Goal: Transaction & Acquisition: Purchase product/service

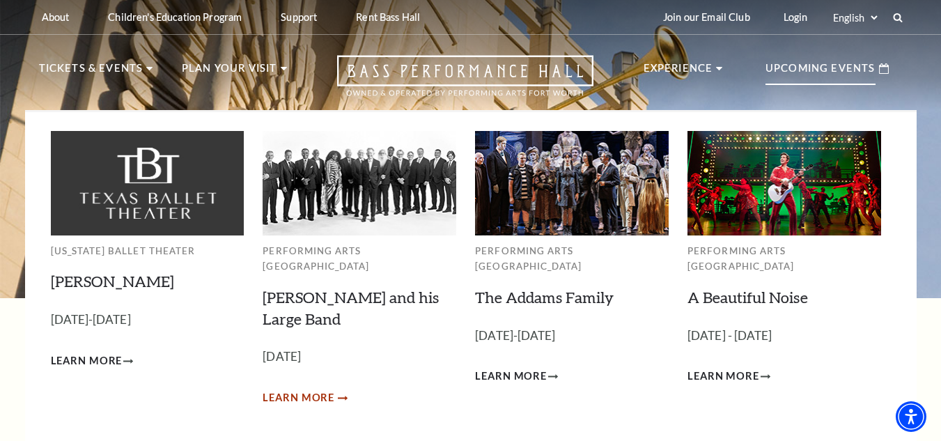
click at [314, 389] on span "Learn More" at bounding box center [299, 397] width 72 height 17
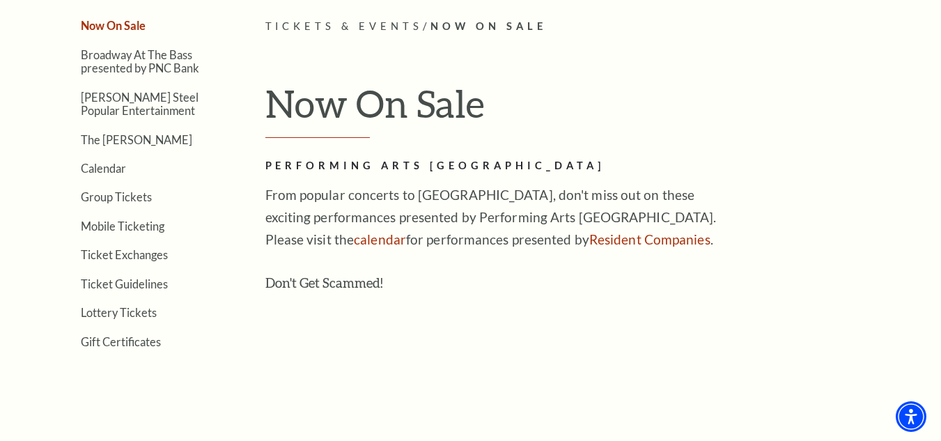
scroll to position [418, 0]
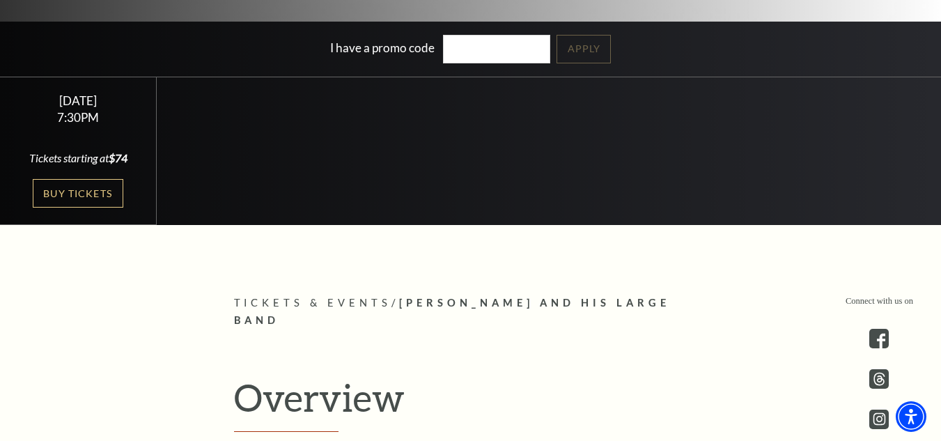
scroll to position [209, 0]
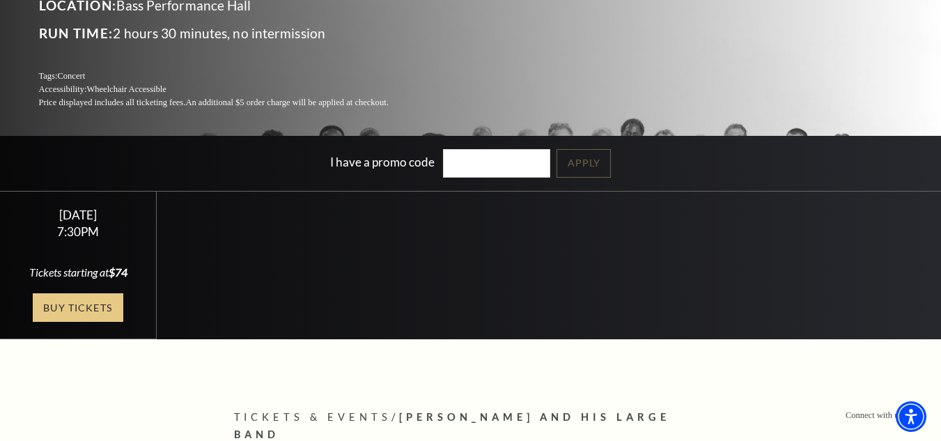
click at [85, 313] on link "Buy Tickets" at bounding box center [78, 307] width 91 height 29
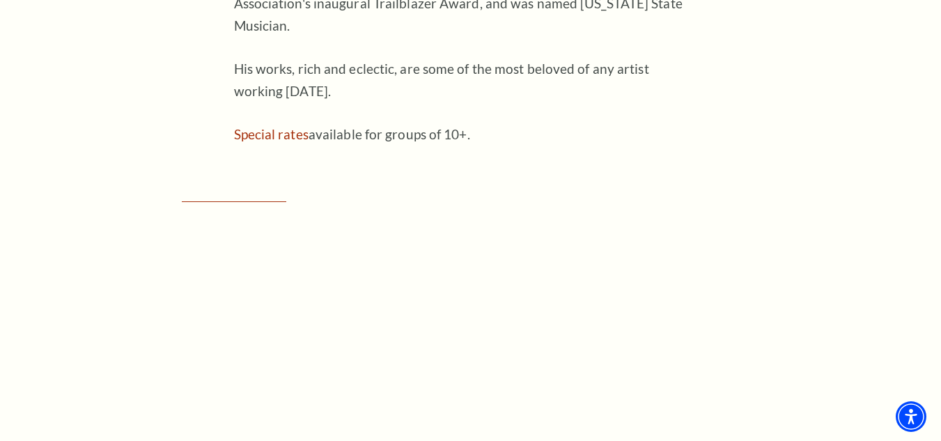
scroll to position [1184, 0]
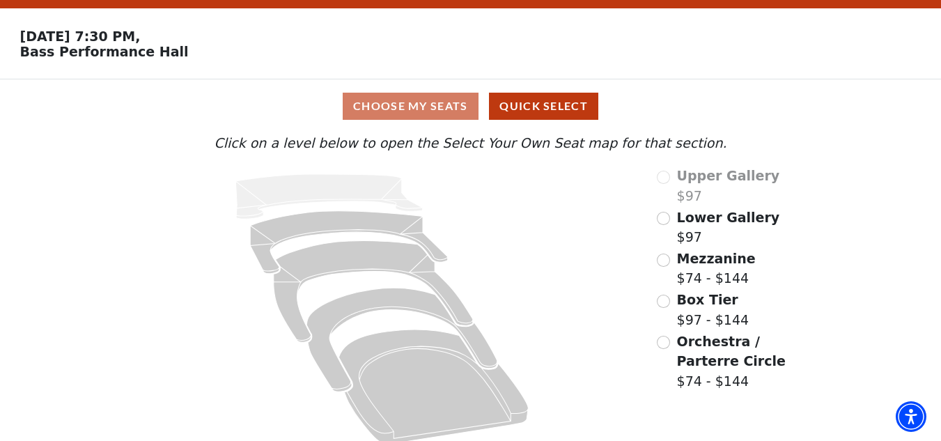
scroll to position [54, 0]
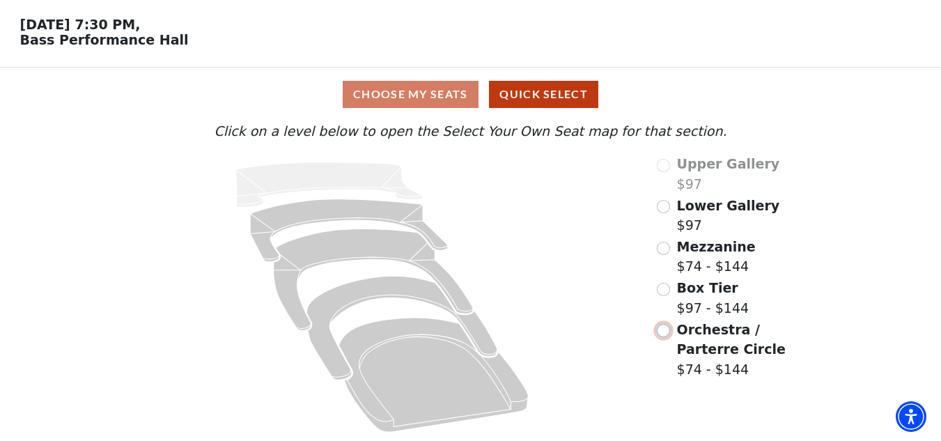
click at [665, 329] on input "Orchestra / Parterre Circle$74 - $144\a" at bounding box center [663, 330] width 13 height 13
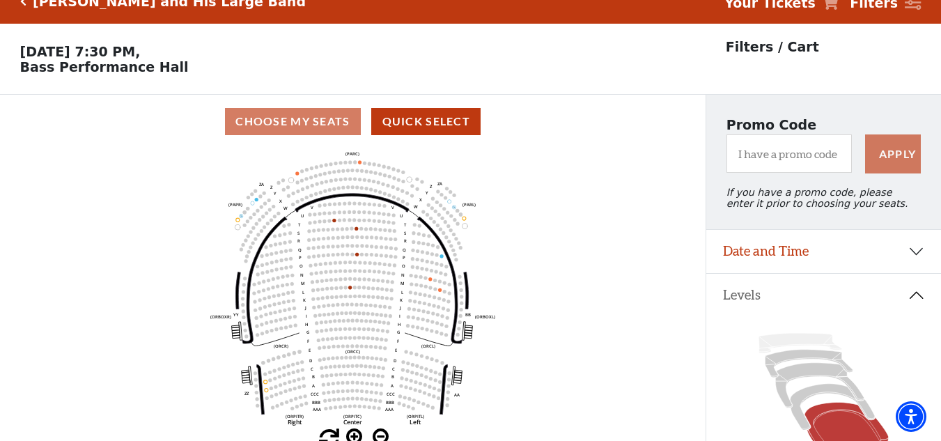
scroll to position [0, 0]
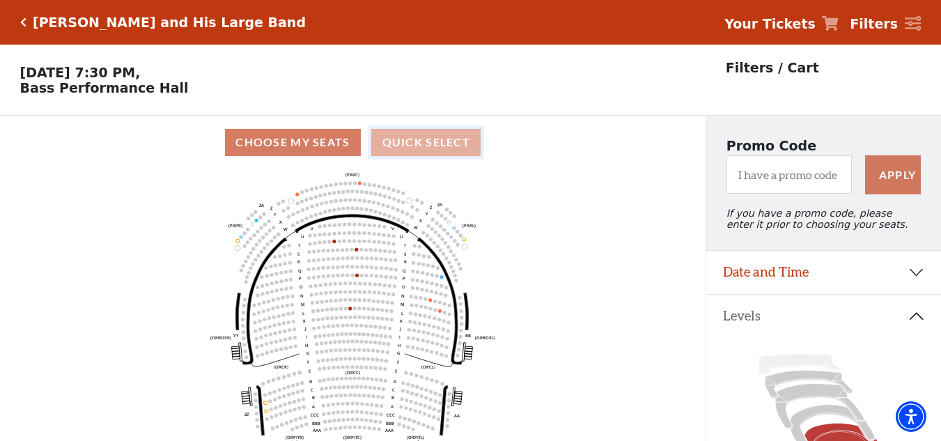
click at [432, 146] on button "Quick Select" at bounding box center [425, 142] width 109 height 27
